Goal: Find specific page/section: Find specific page/section

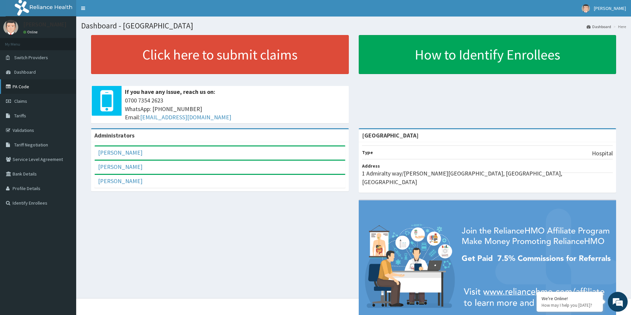
click at [31, 89] on link "PA Code" at bounding box center [38, 86] width 76 height 15
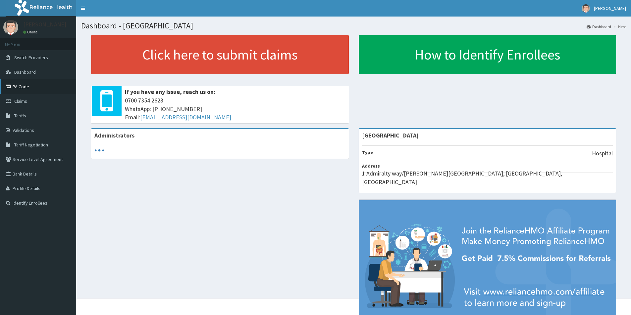
click at [26, 89] on link "PA Code" at bounding box center [38, 86] width 76 height 15
